Goal: Task Accomplishment & Management: Manage account settings

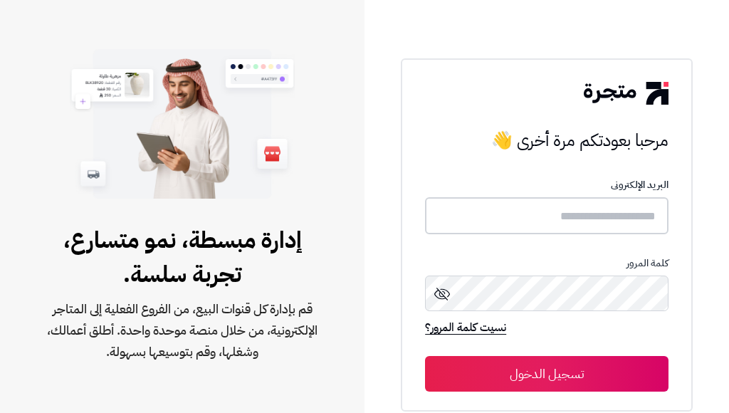
type input "**********"
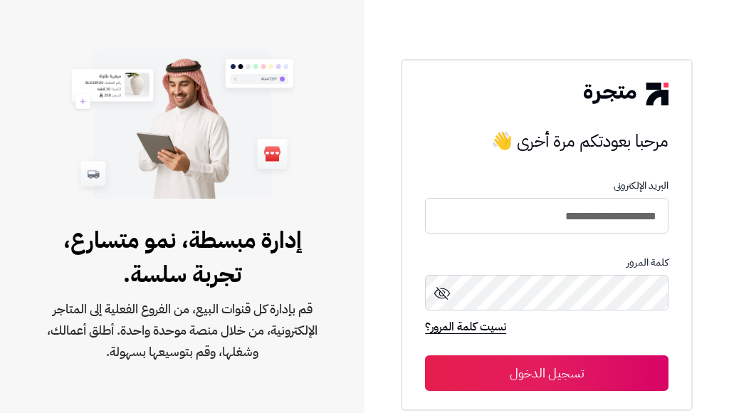
click at [531, 379] on button "تسجيل الدخول" at bounding box center [546, 373] width 243 height 36
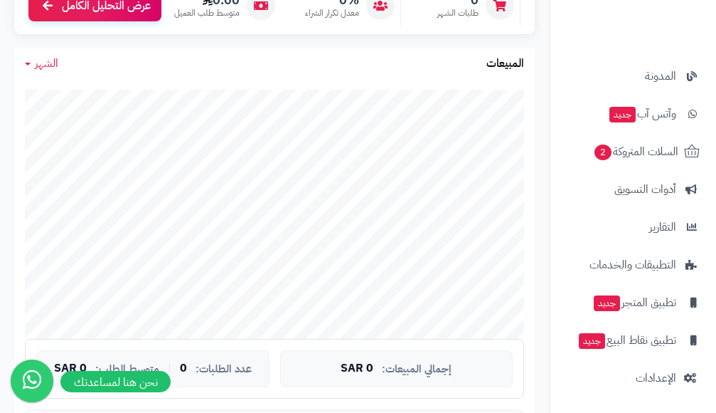
scroll to position [285, 0]
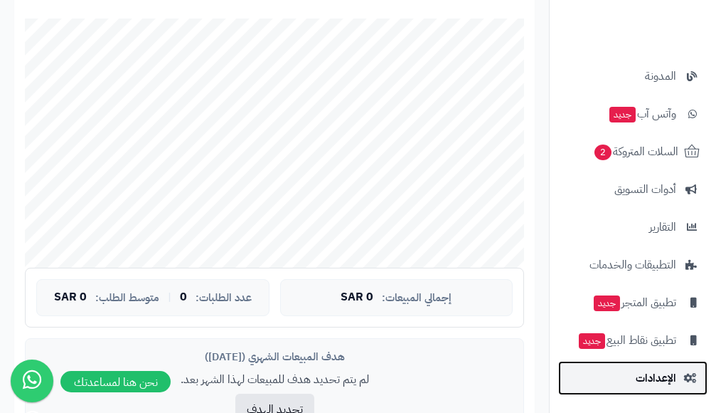
click at [662, 371] on span "الإعدادات" at bounding box center [656, 378] width 41 height 20
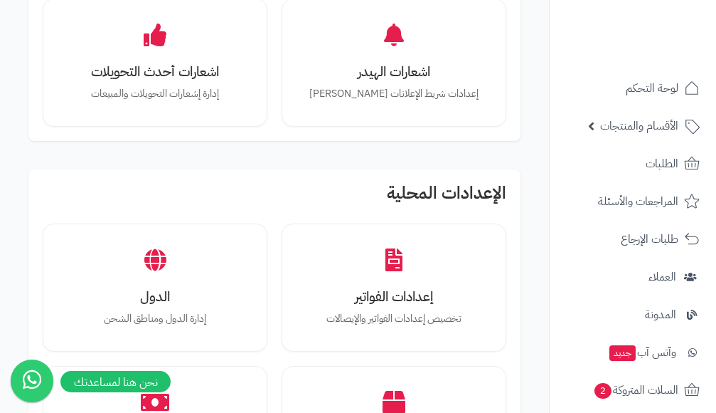
scroll to position [1138, 0]
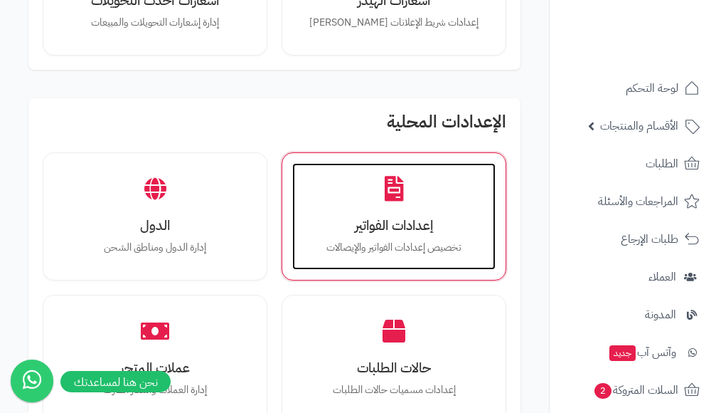
click at [420, 228] on h3 "إعدادات الفواتير" at bounding box center [394, 225] width 175 height 15
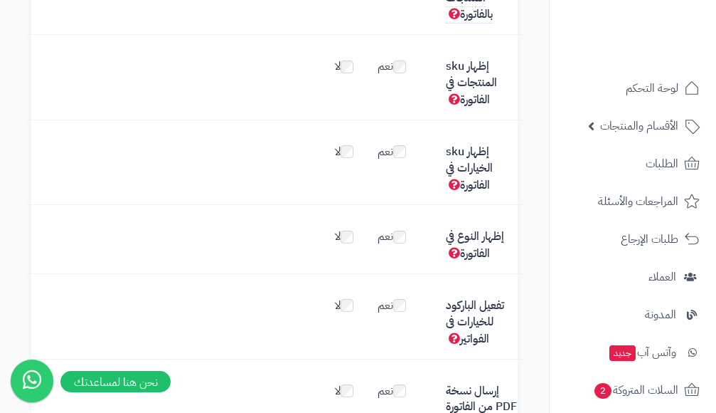
scroll to position [793, 0]
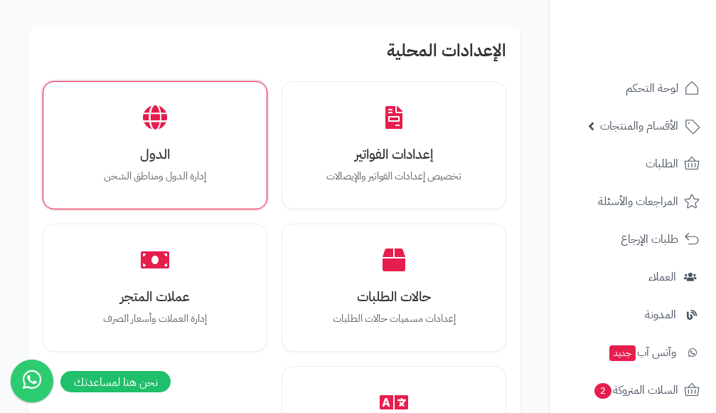
scroll to position [1281, 0]
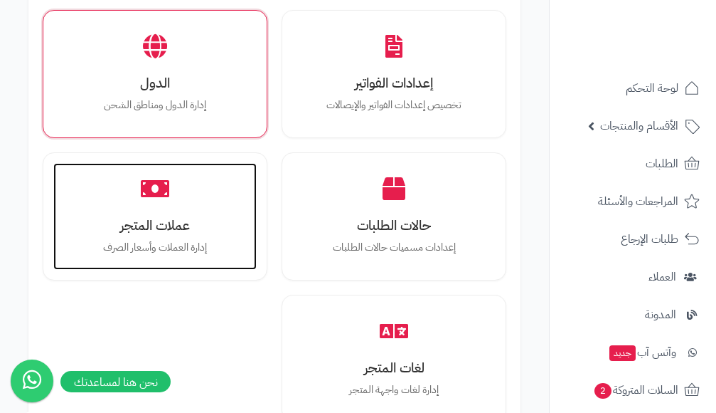
click at [173, 241] on p "إدارة العملات وأسعار الصرف" at bounding box center [155, 248] width 175 height 16
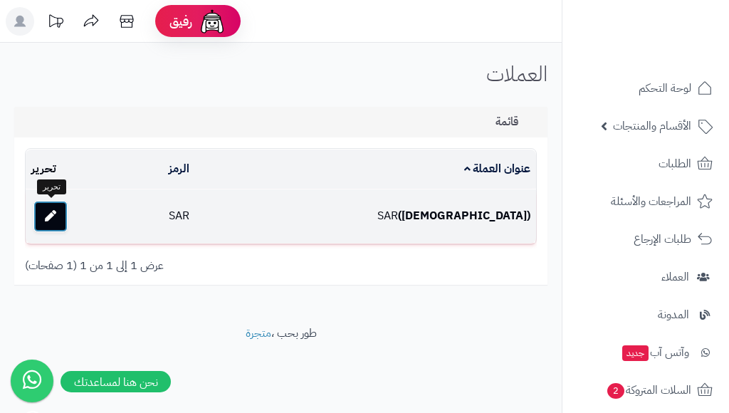
click at [57, 223] on link at bounding box center [50, 216] width 34 height 31
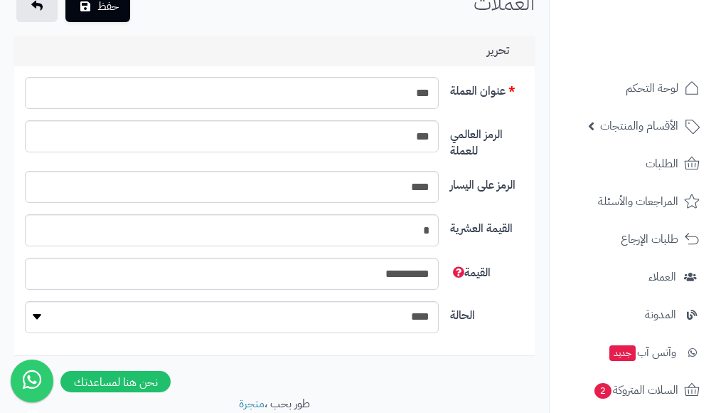
scroll to position [125, 0]
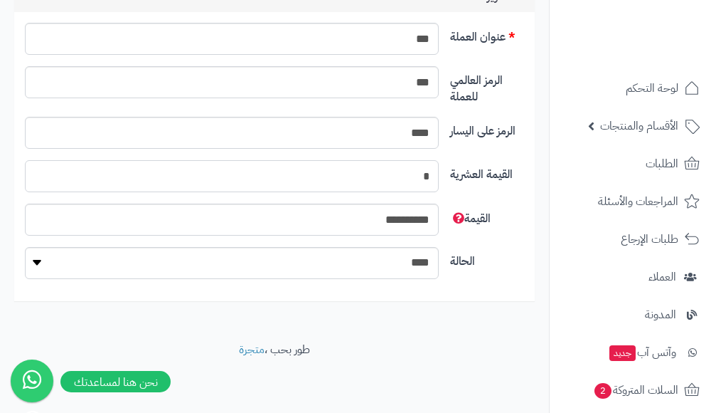
click at [413, 176] on input "*" at bounding box center [232, 176] width 414 height 32
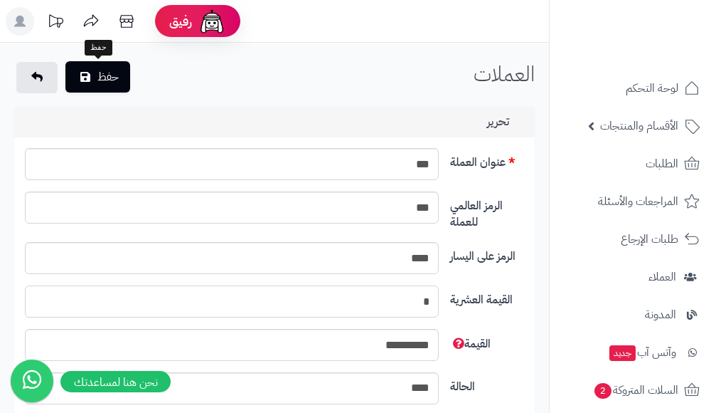
type input "*"
click at [100, 73] on button "حفظ" at bounding box center [97, 76] width 65 height 31
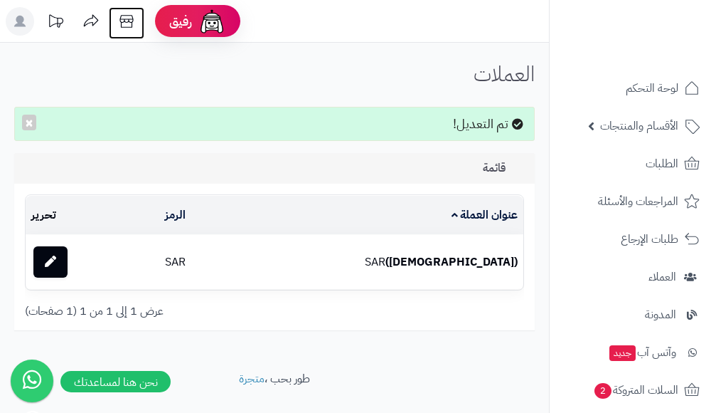
click at [128, 25] on icon at bounding box center [126, 21] width 28 height 28
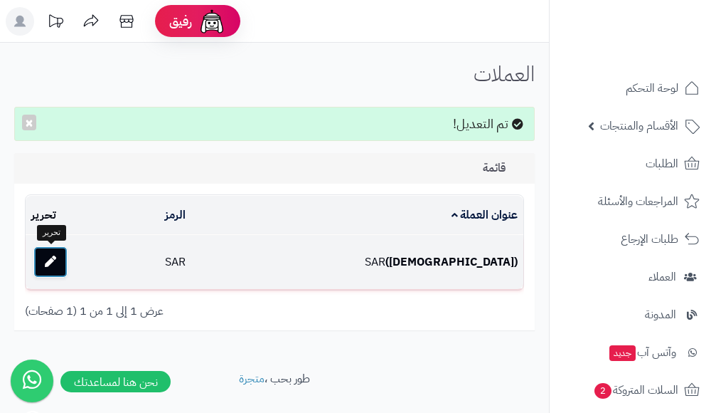
click at [48, 268] on link at bounding box center [50, 261] width 34 height 31
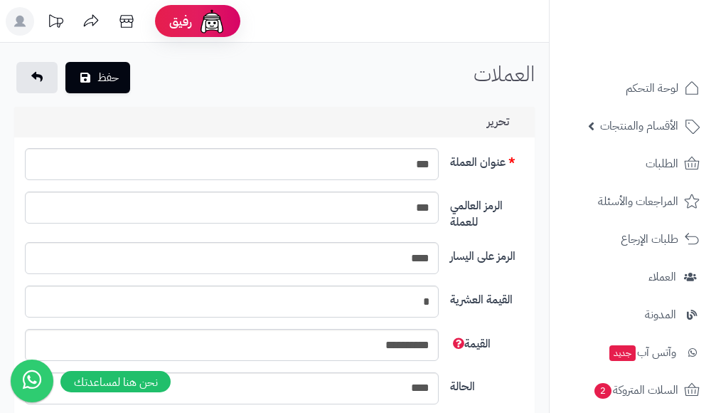
scroll to position [125, 0]
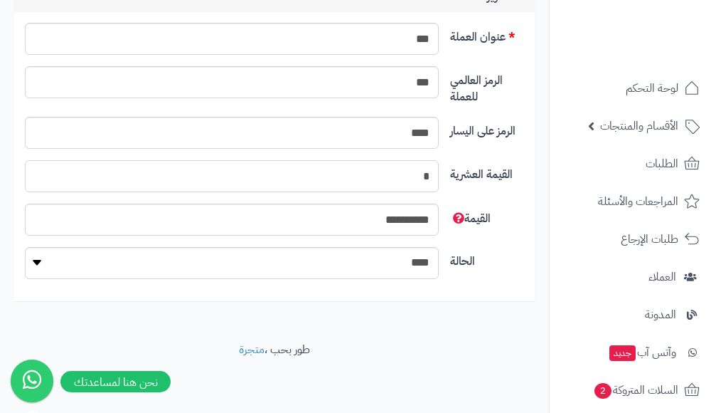
click at [374, 171] on input "*" at bounding box center [232, 176] width 414 height 32
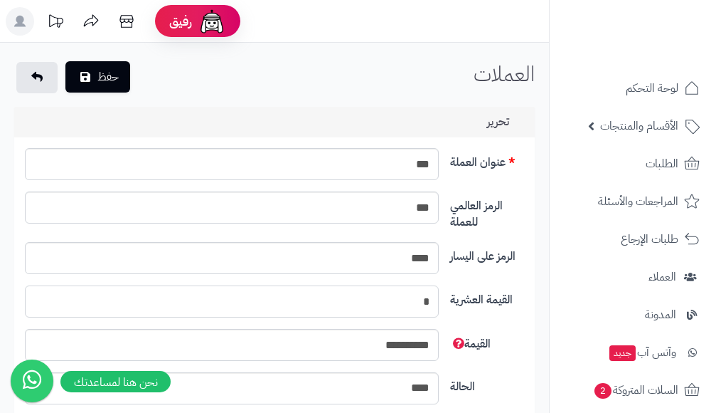
type input "*"
click at [99, 83] on button "حفظ" at bounding box center [97, 76] width 65 height 31
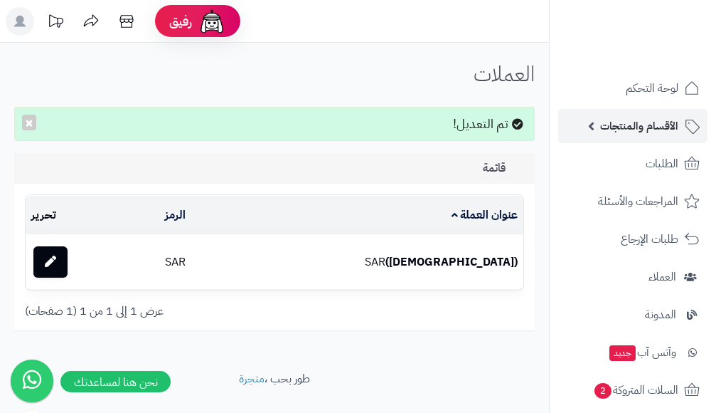
click at [638, 123] on span "الأقسام والمنتجات" at bounding box center [639, 126] width 78 height 20
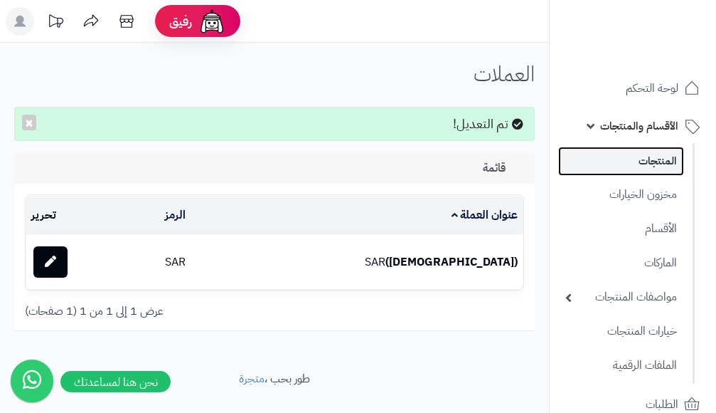
click at [649, 158] on link "المنتجات" at bounding box center [621, 161] width 126 height 29
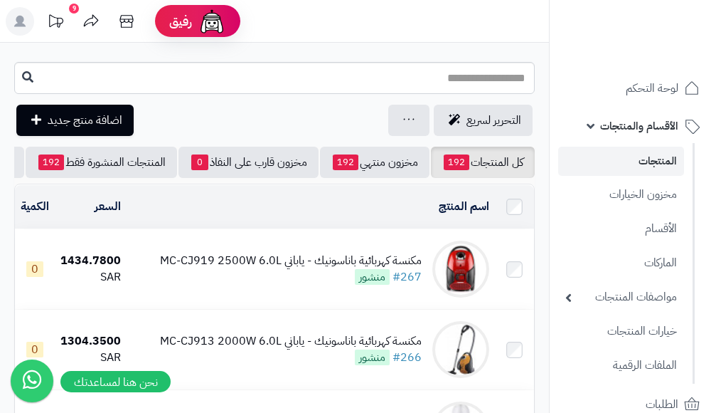
click at [75, 10] on div "9" at bounding box center [74, 9] width 10 height 10
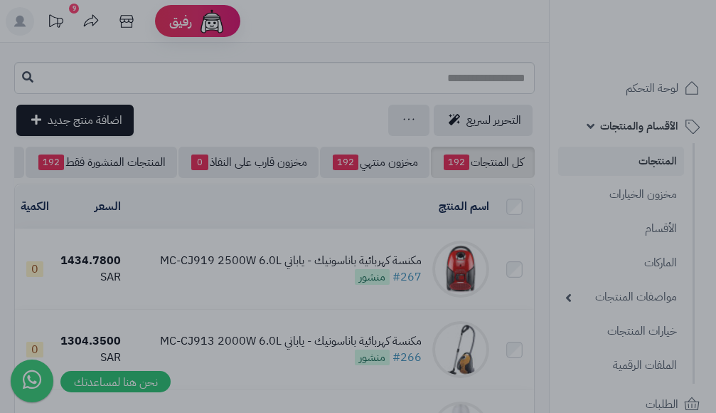
click at [95, 31] on div at bounding box center [358, 206] width 716 height 413
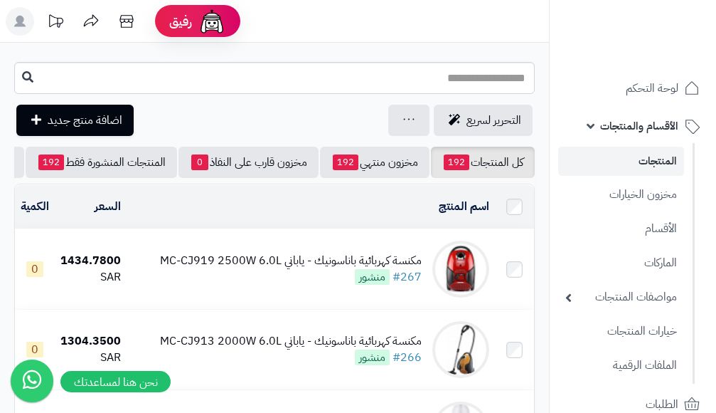
click at [58, 22] on icon at bounding box center [55, 21] width 28 height 28
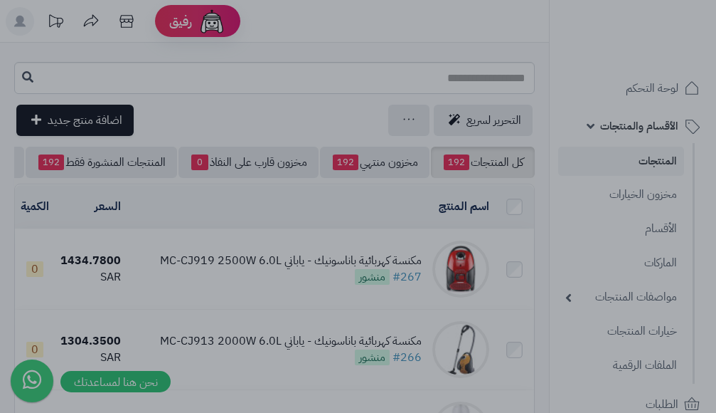
click at [332, 112] on div at bounding box center [358, 206] width 716 height 413
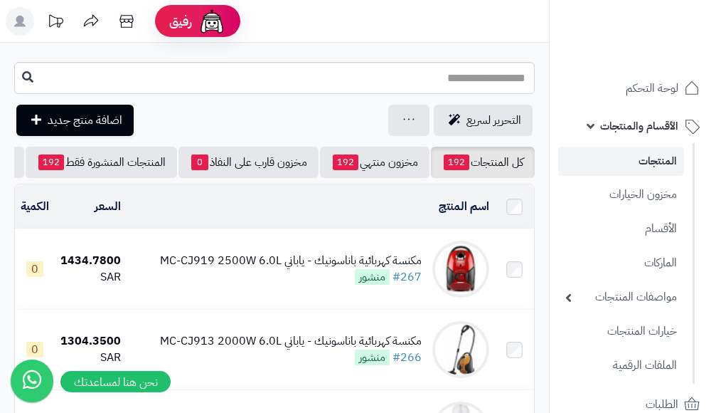
click at [92, 23] on icon at bounding box center [91, 20] width 15 height 12
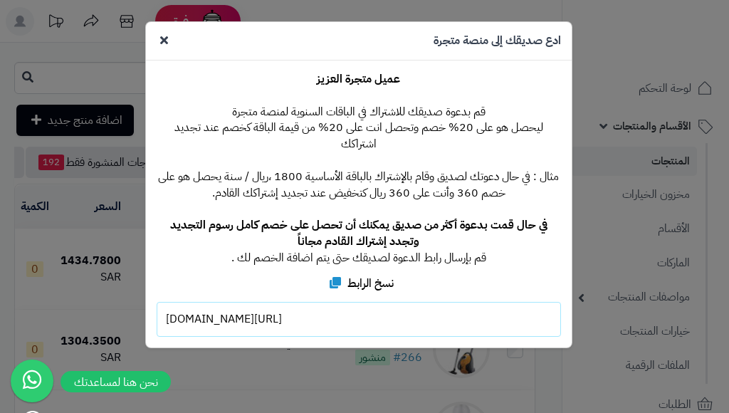
click at [164, 40] on icon at bounding box center [164, 39] width 8 height 11
